Goal: Information Seeking & Learning: Learn about a topic

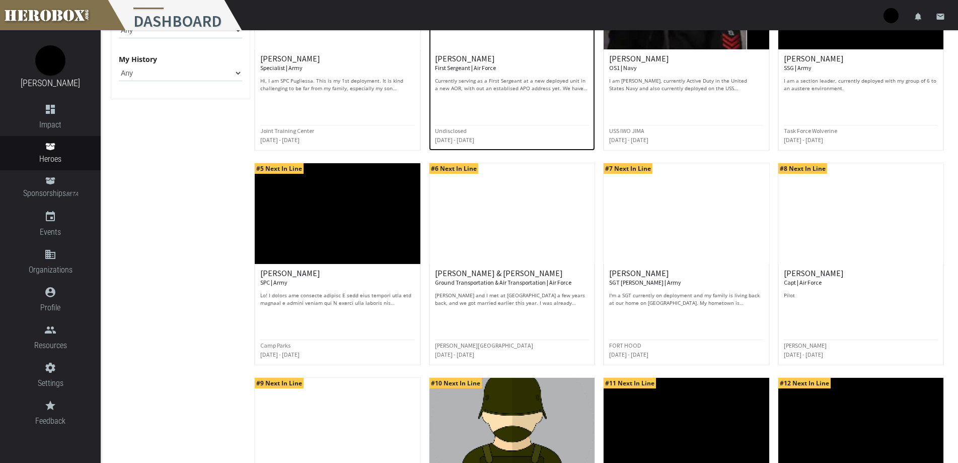
scroll to position [383, 0]
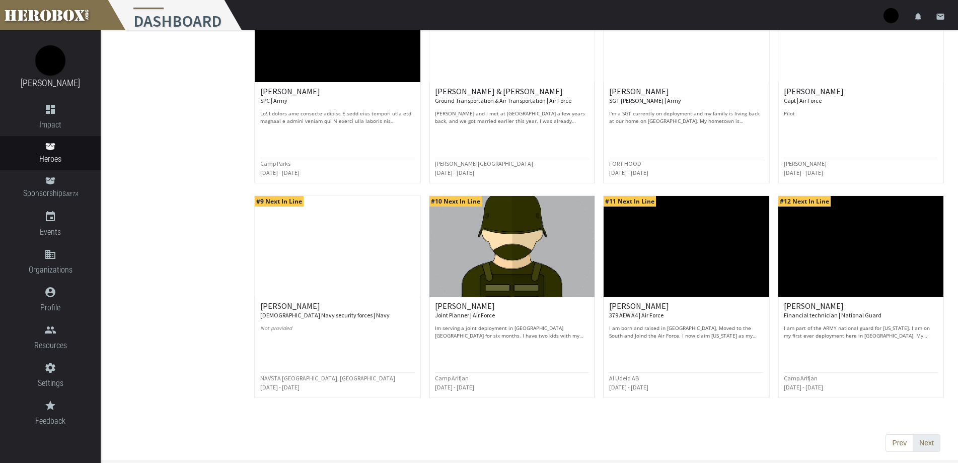
click at [931, 441] on button "Next" at bounding box center [927, 443] width 28 height 18
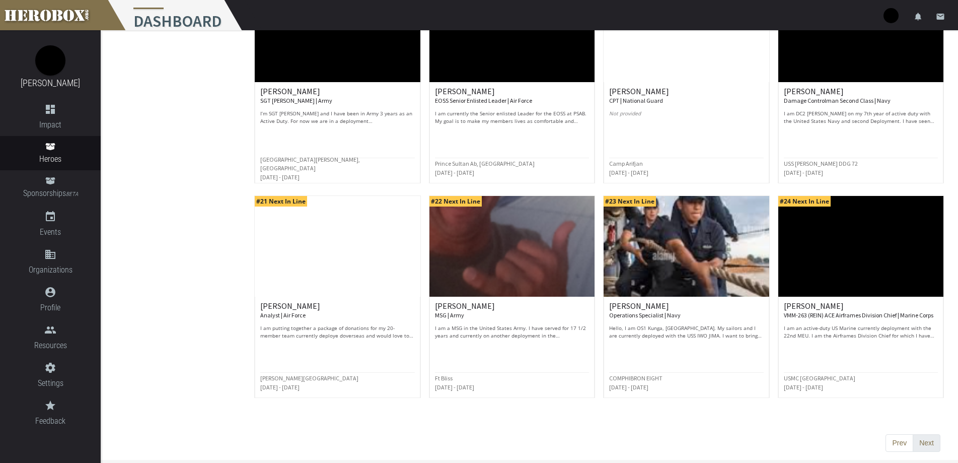
click at [934, 440] on button "Next" at bounding box center [927, 443] width 28 height 18
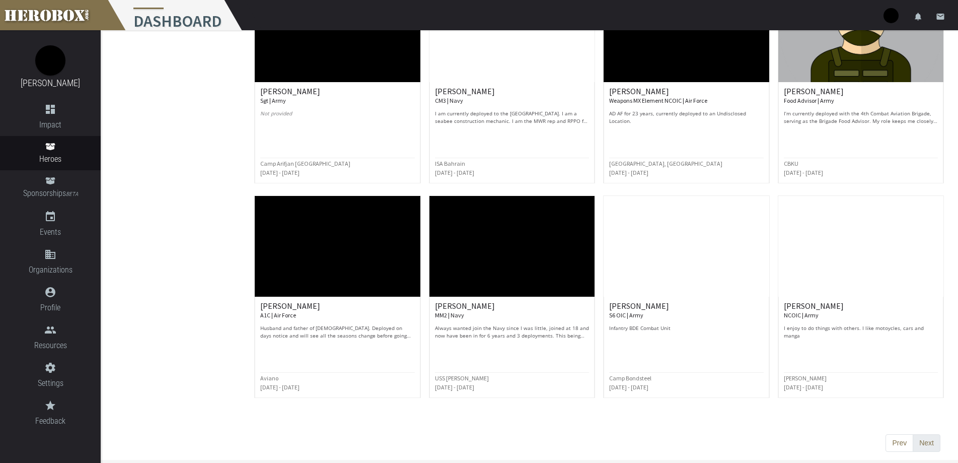
click at [931, 438] on button "Next" at bounding box center [927, 443] width 28 height 18
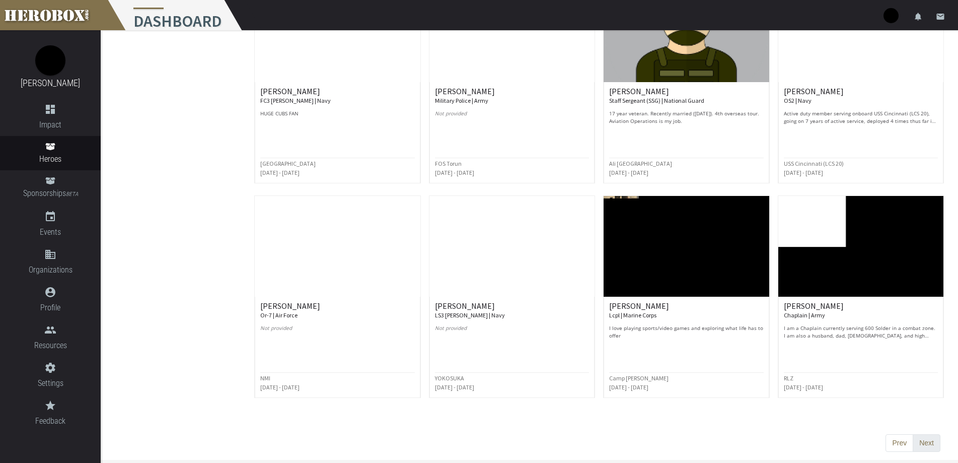
click at [925, 439] on button "Next" at bounding box center [927, 443] width 28 height 18
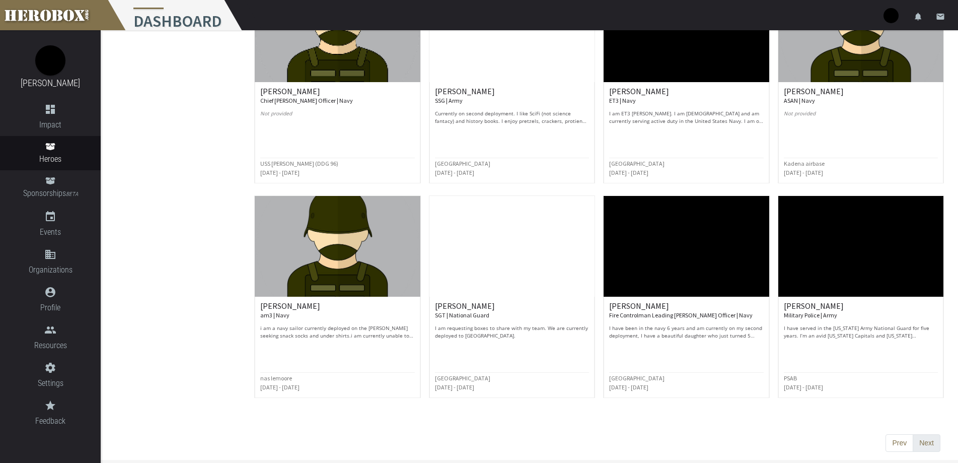
click at [927, 436] on button "Next" at bounding box center [927, 443] width 28 height 18
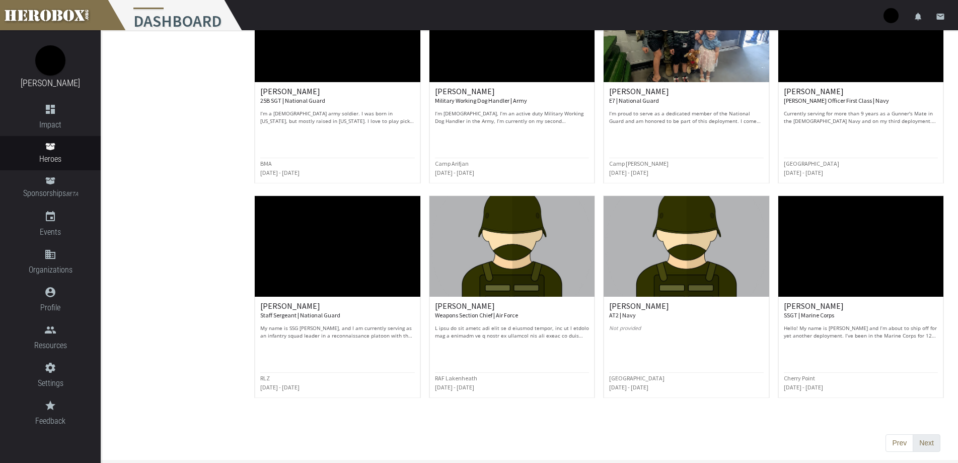
click at [923, 440] on button "Next" at bounding box center [927, 443] width 28 height 18
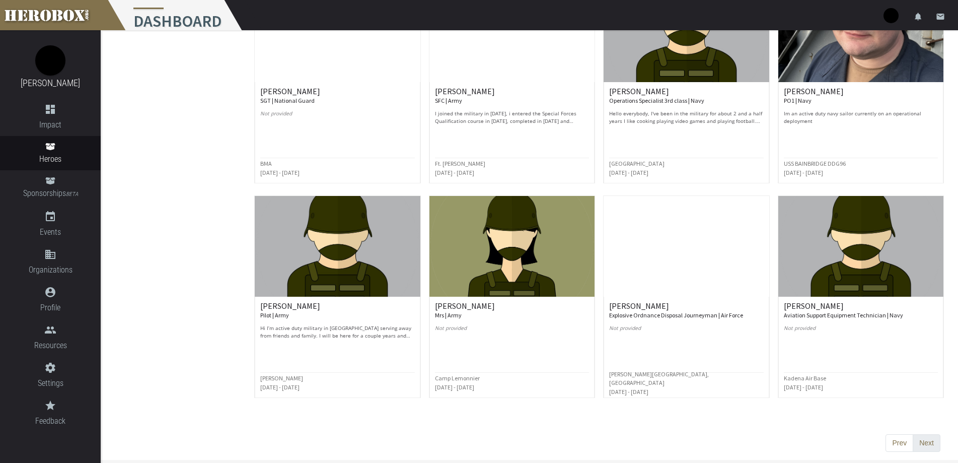
click at [927, 439] on button "Next" at bounding box center [927, 443] width 28 height 18
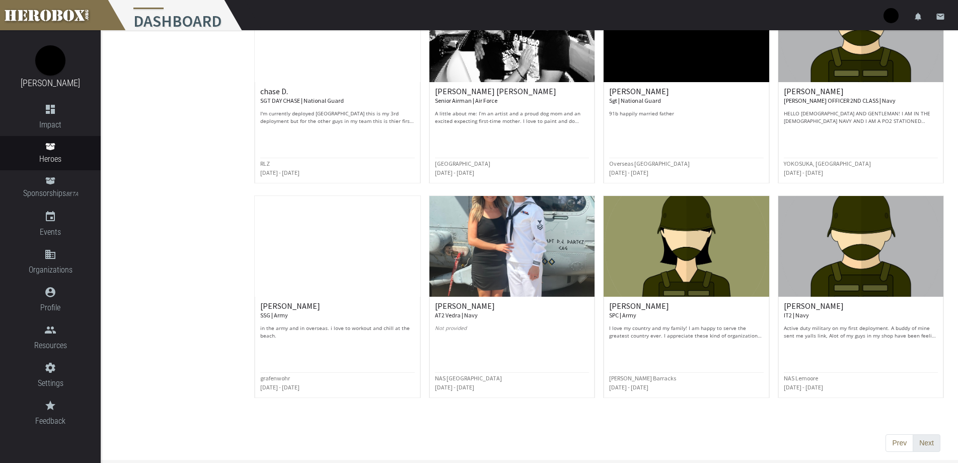
click at [928, 441] on button "Next" at bounding box center [927, 443] width 28 height 18
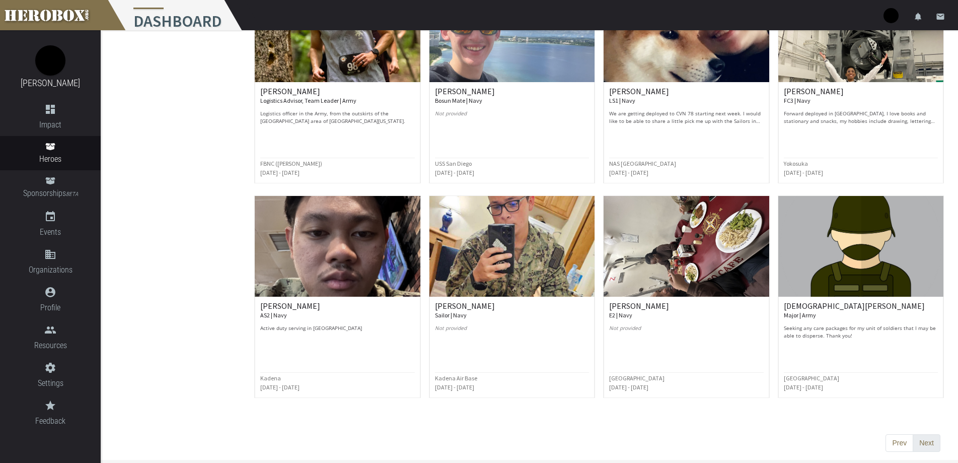
click at [927, 442] on button "Next" at bounding box center [927, 443] width 28 height 18
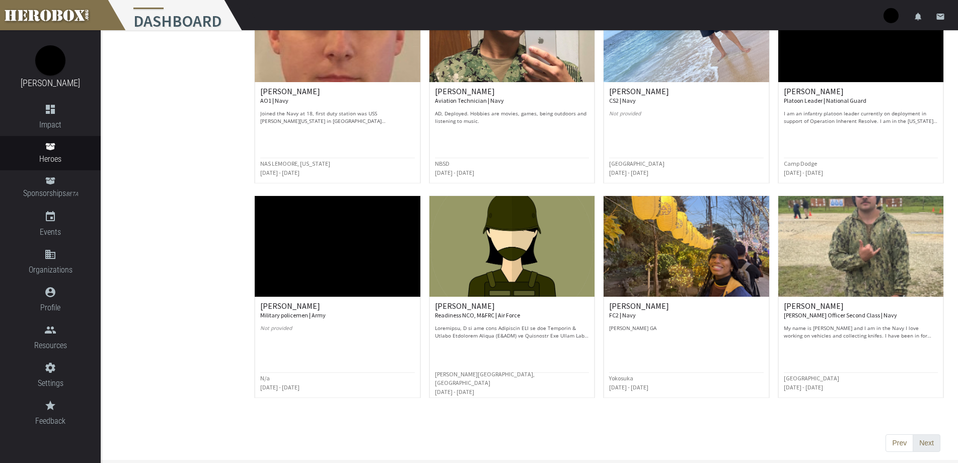
click at [935, 443] on button "Next" at bounding box center [927, 443] width 28 height 18
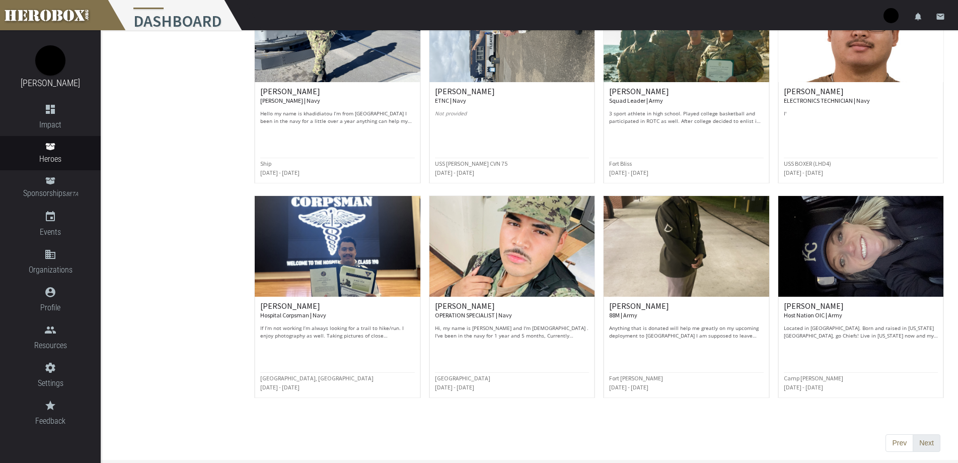
click at [932, 438] on button "Next" at bounding box center [927, 443] width 28 height 18
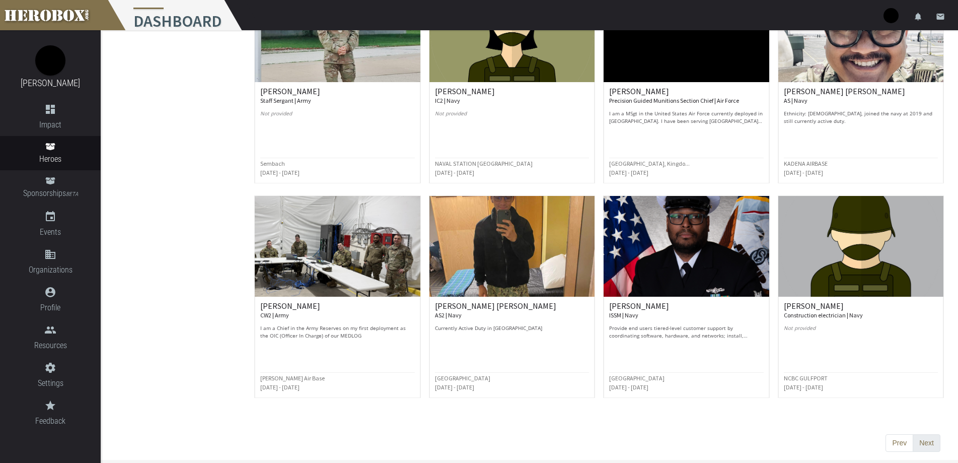
click at [924, 438] on button "Next" at bounding box center [927, 443] width 28 height 18
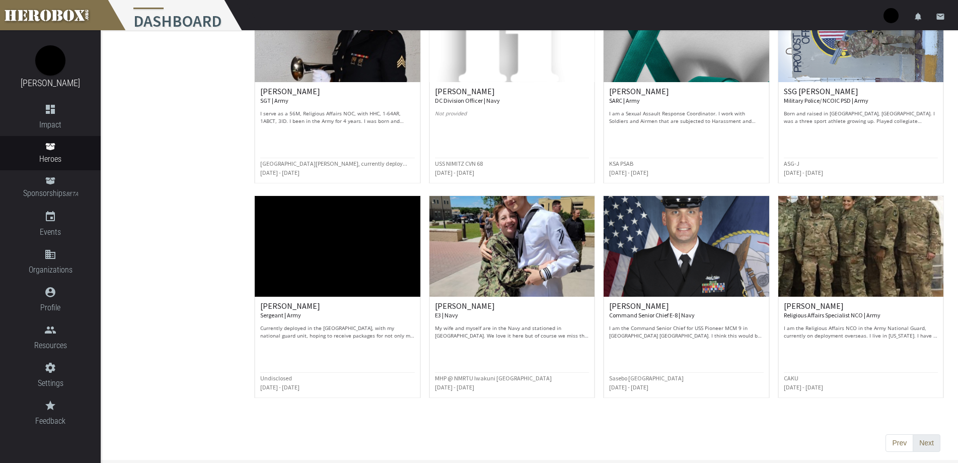
click at [923, 441] on button "Next" at bounding box center [927, 443] width 28 height 18
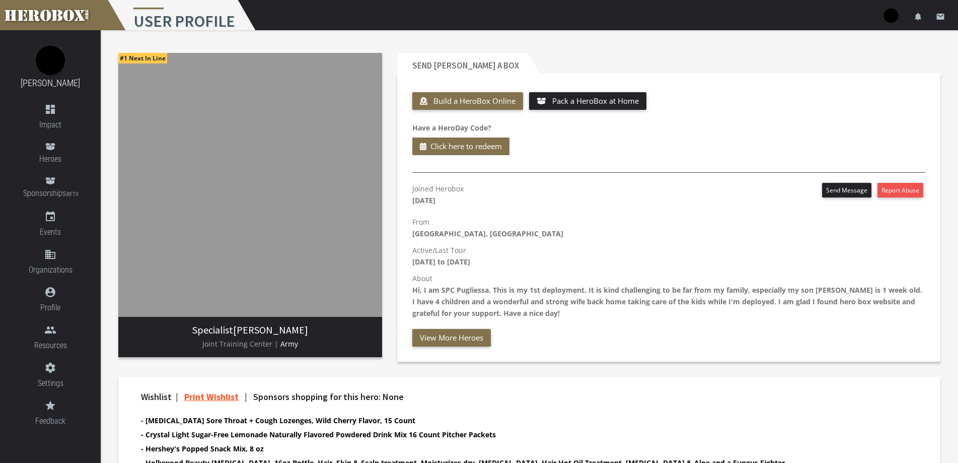
scroll to position [170, 0]
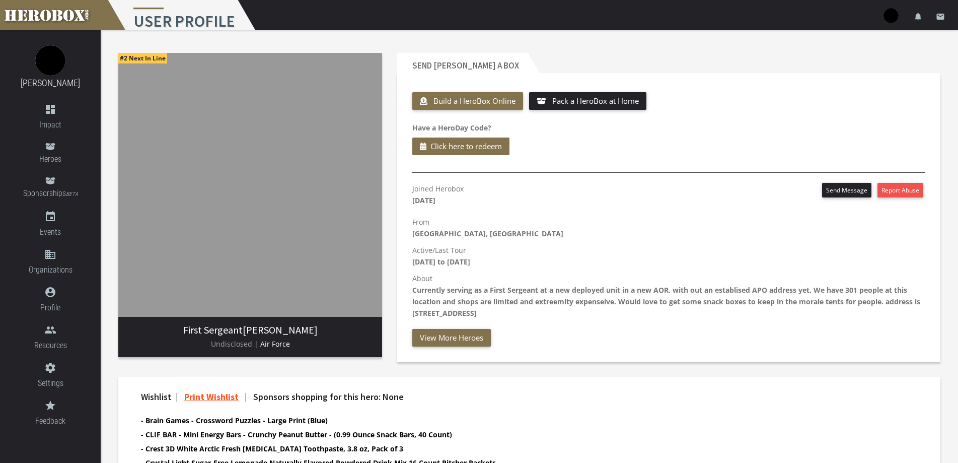
scroll to position [201, 0]
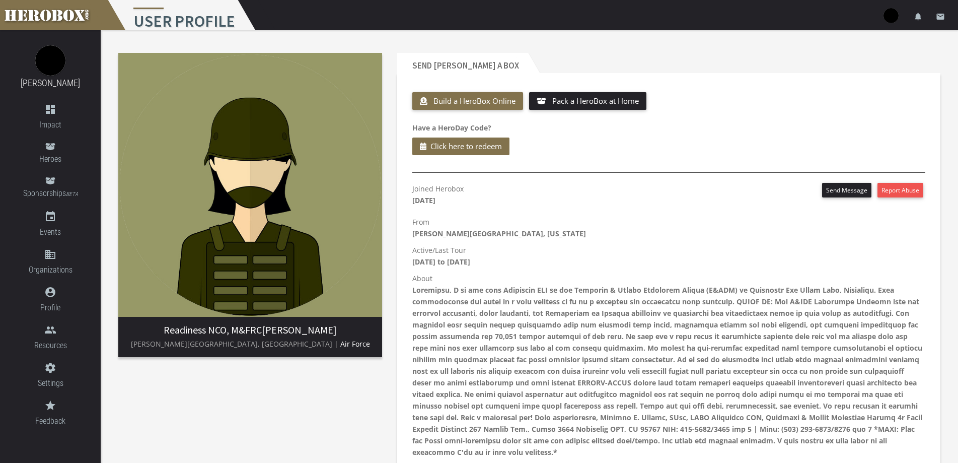
scroll to position [101, 0]
